Goal: Task Accomplishment & Management: Use online tool/utility

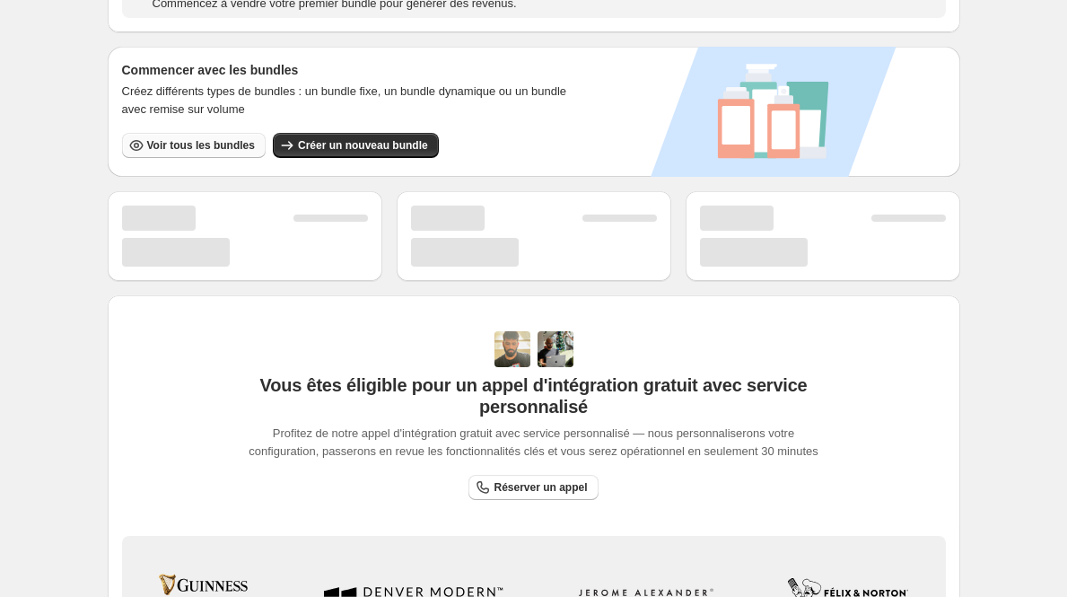
scroll to position [303, 0]
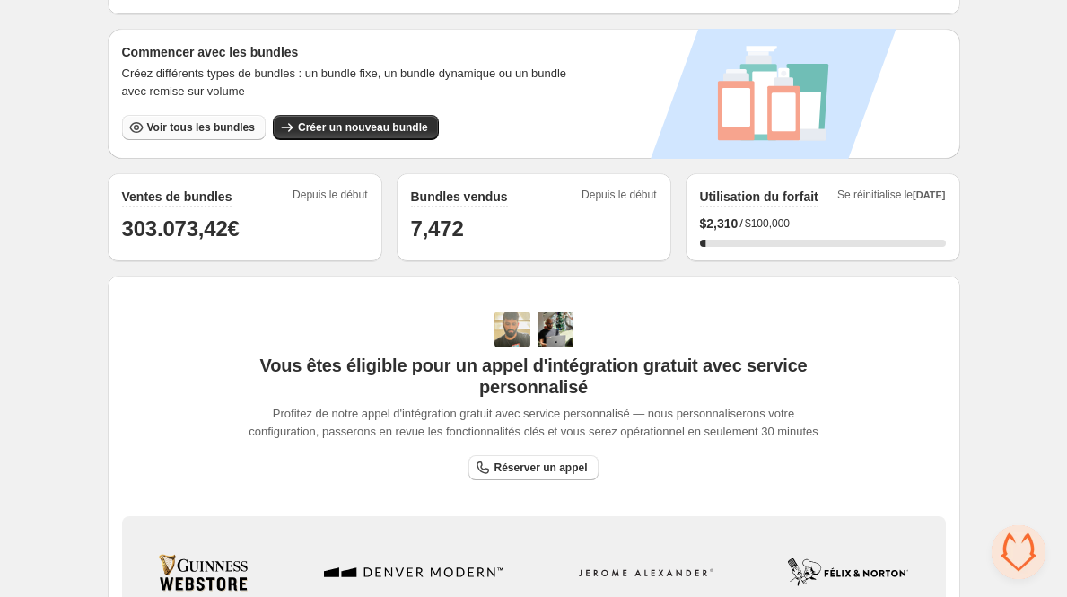
click at [194, 140] on div "Commencer avec les bundles Créez différents types de bundles : un bundle fixe, …" at bounding box center [356, 94] width 496 height 130
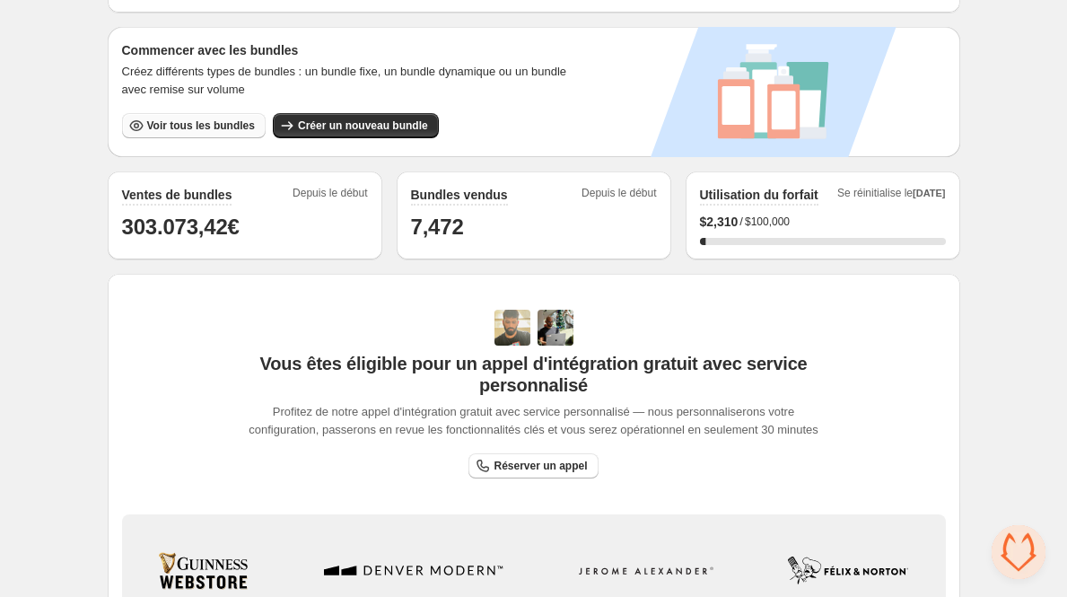
click at [192, 123] on span "Voir tous les bundles" at bounding box center [201, 126] width 108 height 14
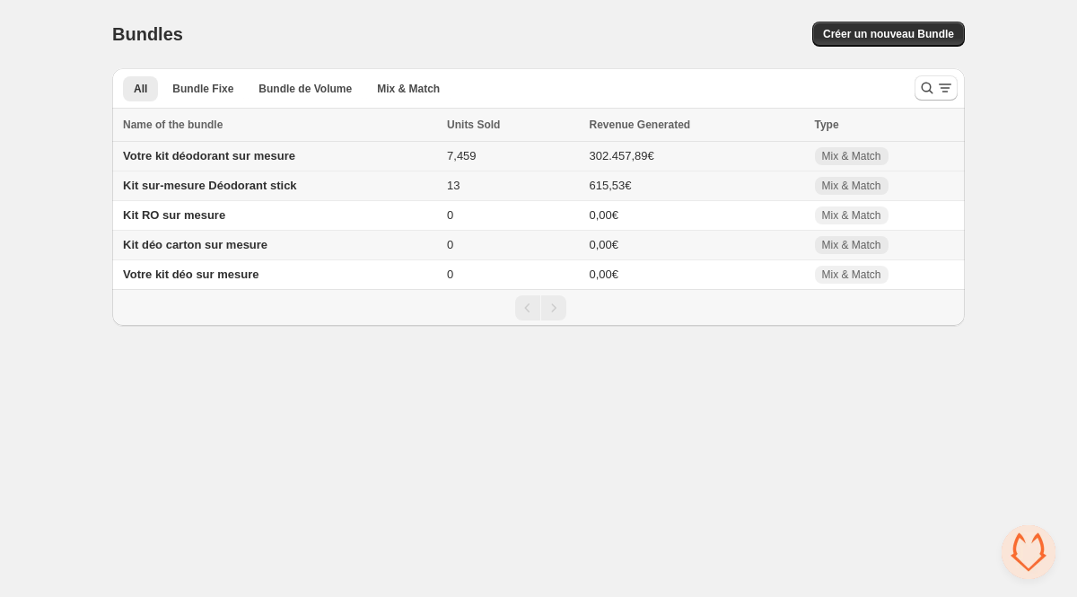
click at [215, 155] on span "Votre kit déodorant sur mesure" at bounding box center [209, 155] width 172 height 13
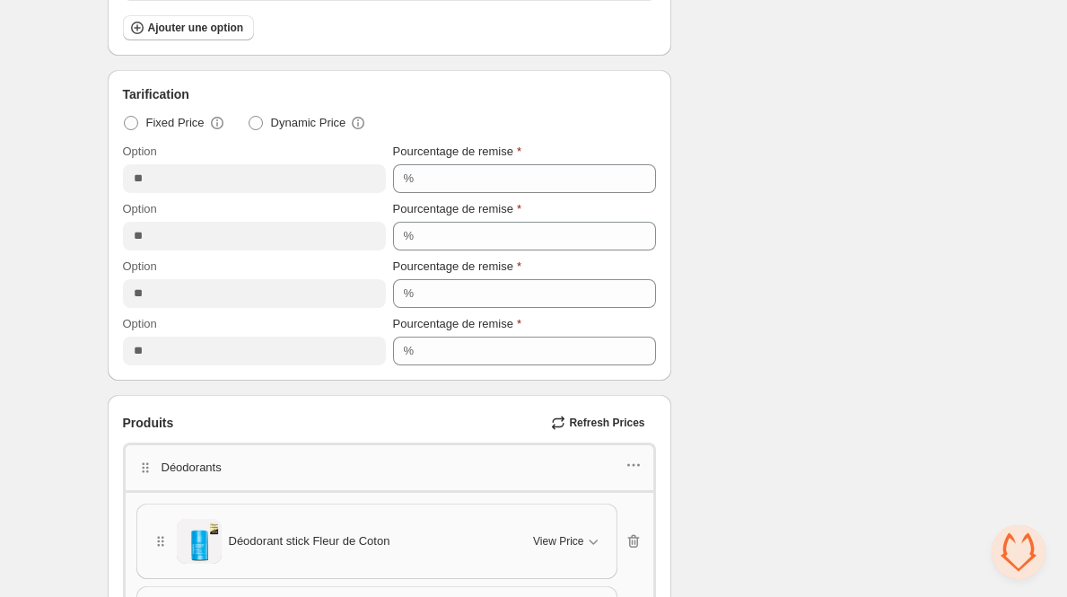
scroll to position [748, 0]
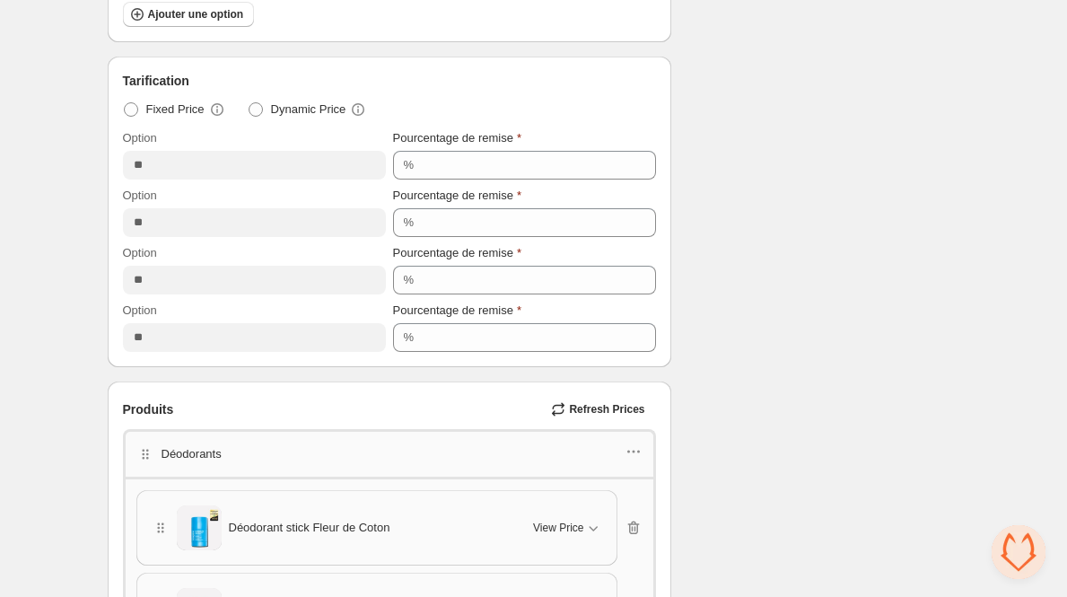
click at [618, 443] on div "Déodorants" at bounding box center [389, 454] width 506 height 23
click at [631, 449] on icon "button" at bounding box center [634, 452] width 18 height 18
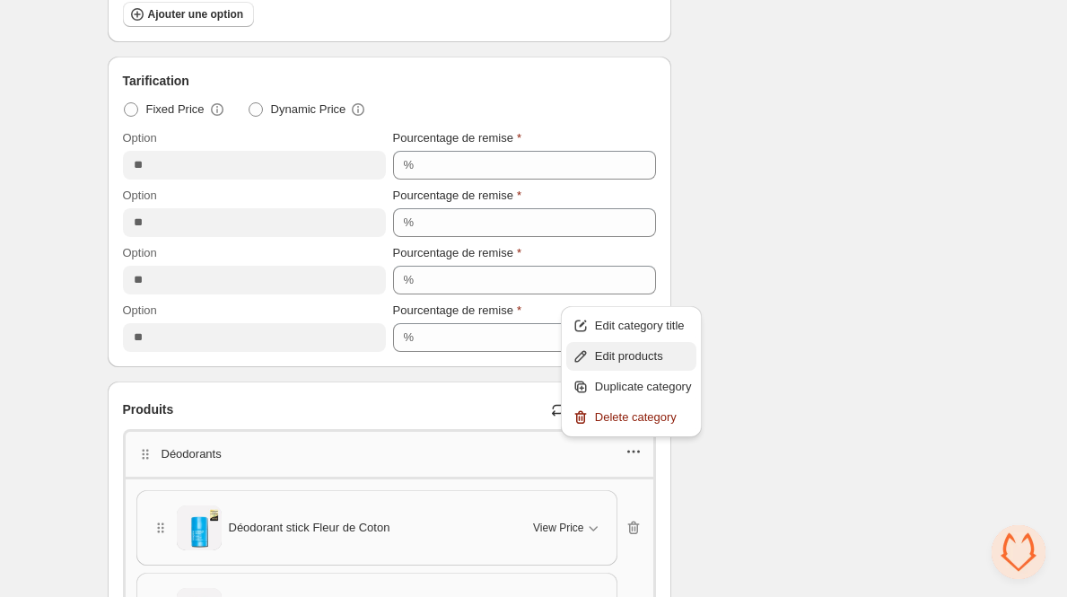
click at [628, 356] on span "Edit products" at bounding box center [643, 356] width 97 height 18
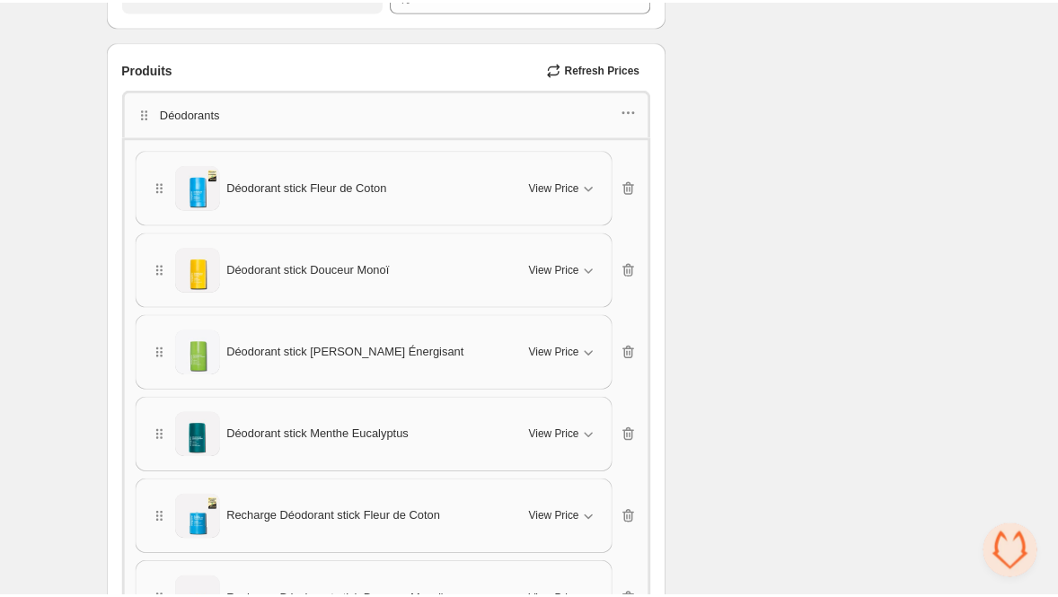
scroll to position [1433, 0]
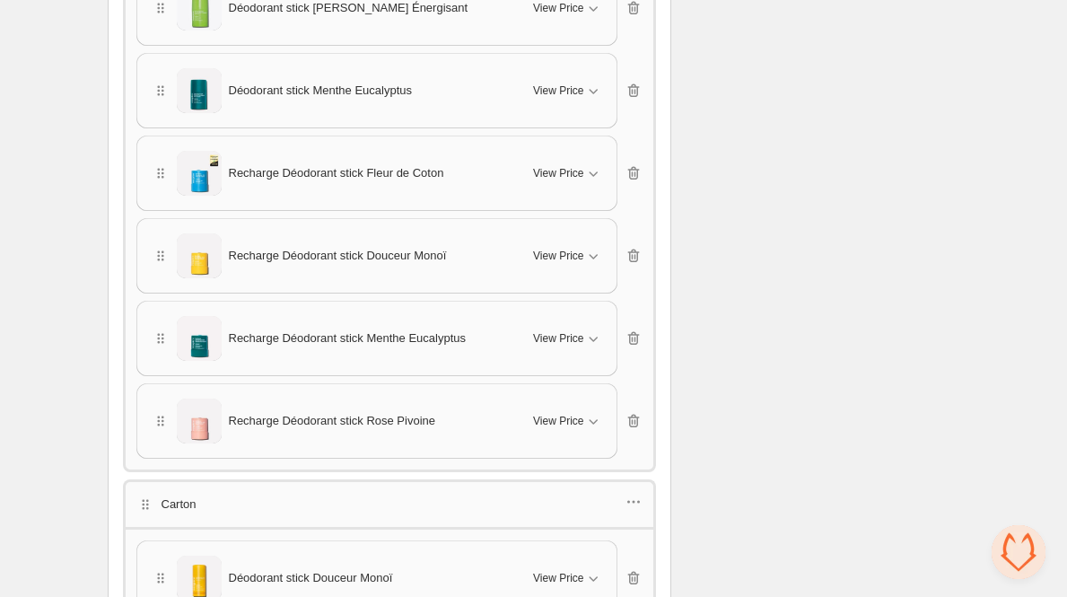
click at [302, 164] on span "Recharge Déodorant stick Fleur de Coton" at bounding box center [336, 173] width 215 height 18
click at [314, 250] on span "Recharge Déodorant stick Douceur Monoï" at bounding box center [338, 256] width 218 height 18
click at [309, 333] on span "Recharge Déodorant stick Menthe Eucalyptus" at bounding box center [347, 338] width 237 height 18
click at [357, 329] on span "Recharge Déodorant stick Menthe Eucalyptus" at bounding box center [347, 338] width 237 height 18
click at [361, 329] on span "Recharge Déodorant stick Menthe Eucalyptus" at bounding box center [347, 338] width 237 height 18
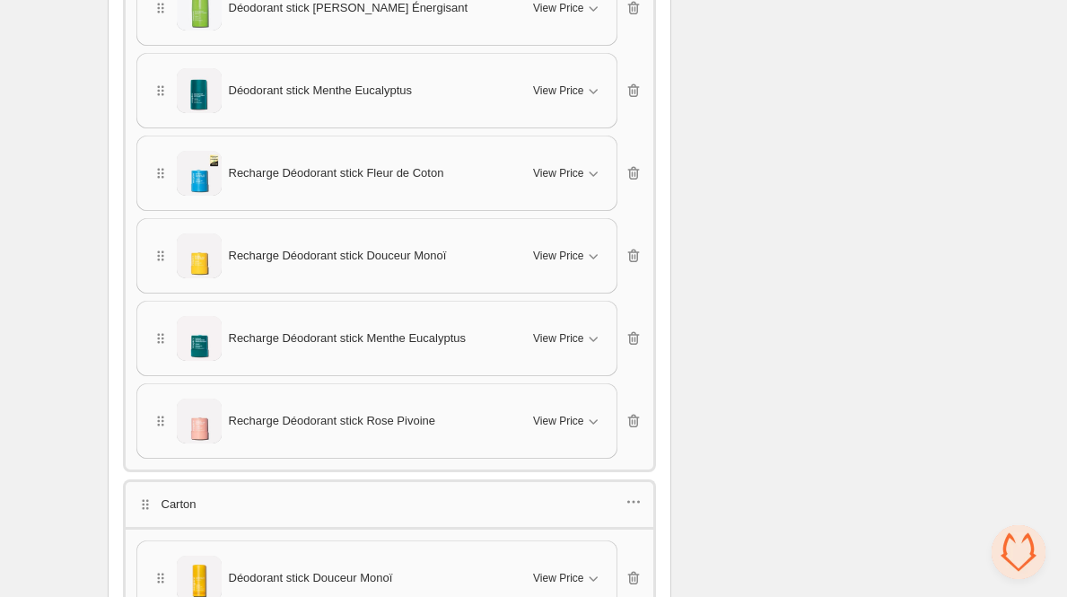
click at [359, 329] on span "Recharge Déodorant stick Menthe Eucalyptus" at bounding box center [347, 338] width 237 height 18
